Goal: Obtain resource: Obtain resource

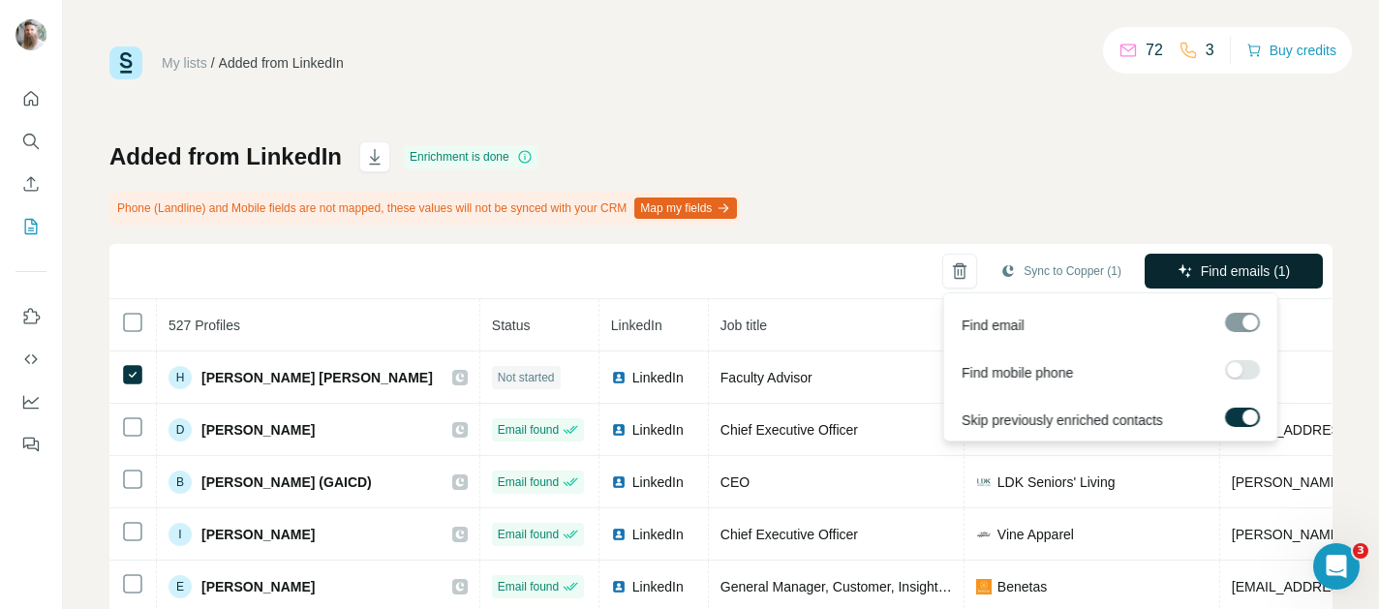
click at [1226, 279] on span "Find emails (1)" at bounding box center [1246, 271] width 90 height 19
